Goal: Task Accomplishment & Management: Manage account settings

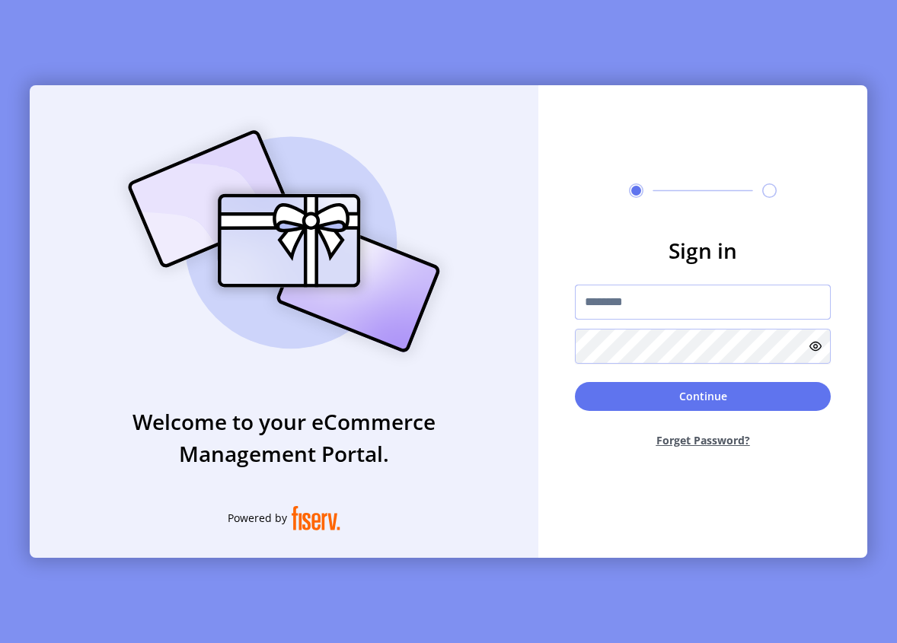
click at [642, 307] on input "text" at bounding box center [703, 302] width 256 height 35
type input "**********"
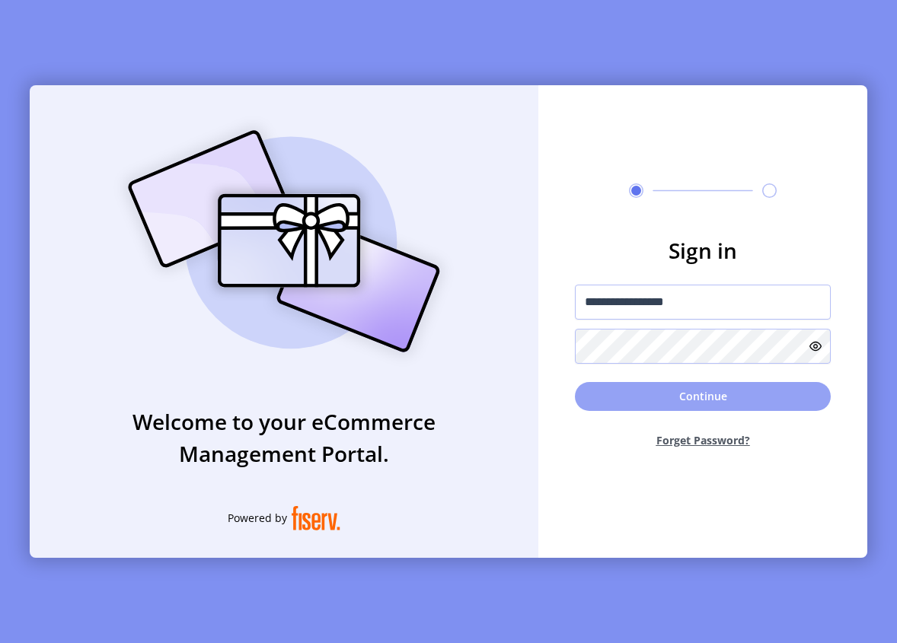
click at [682, 390] on button "Continue" at bounding box center [703, 396] width 256 height 29
